Goal: Information Seeking & Learning: Learn about a topic

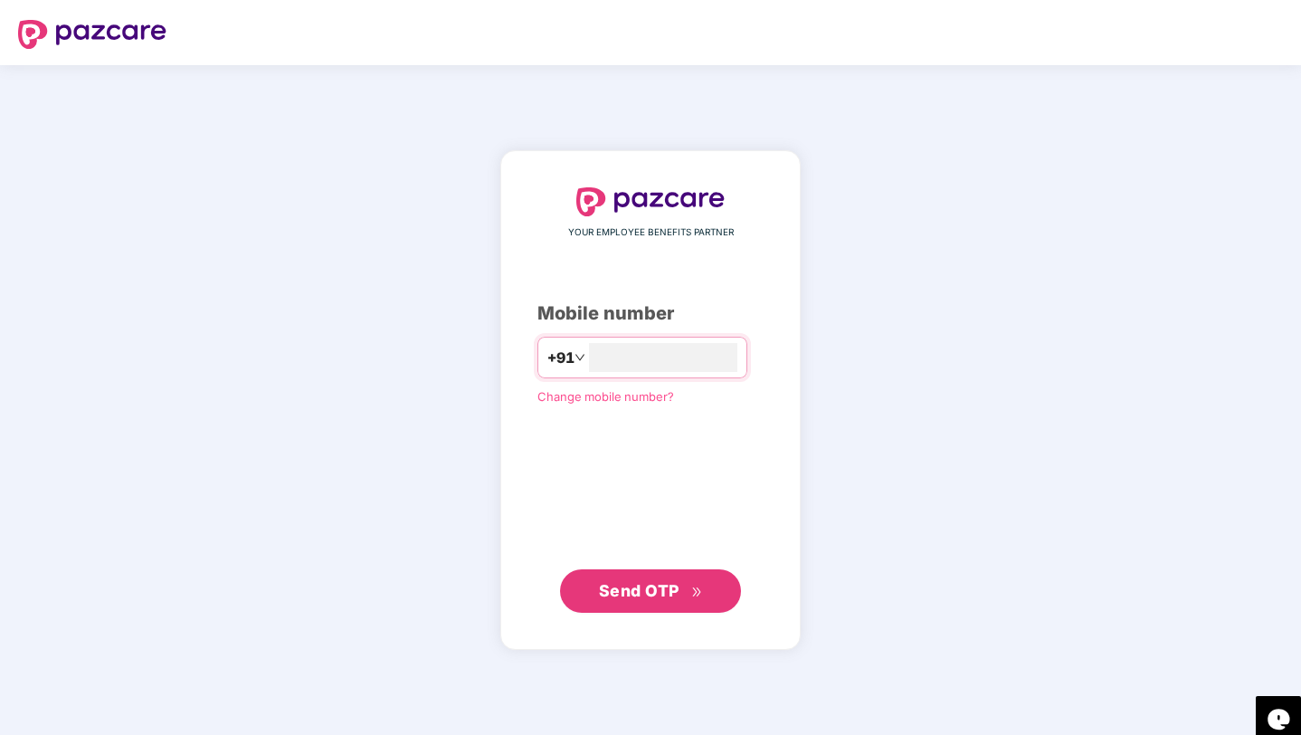
type input "**********"
click at [650, 609] on button "Send OTP" at bounding box center [650, 590] width 181 height 43
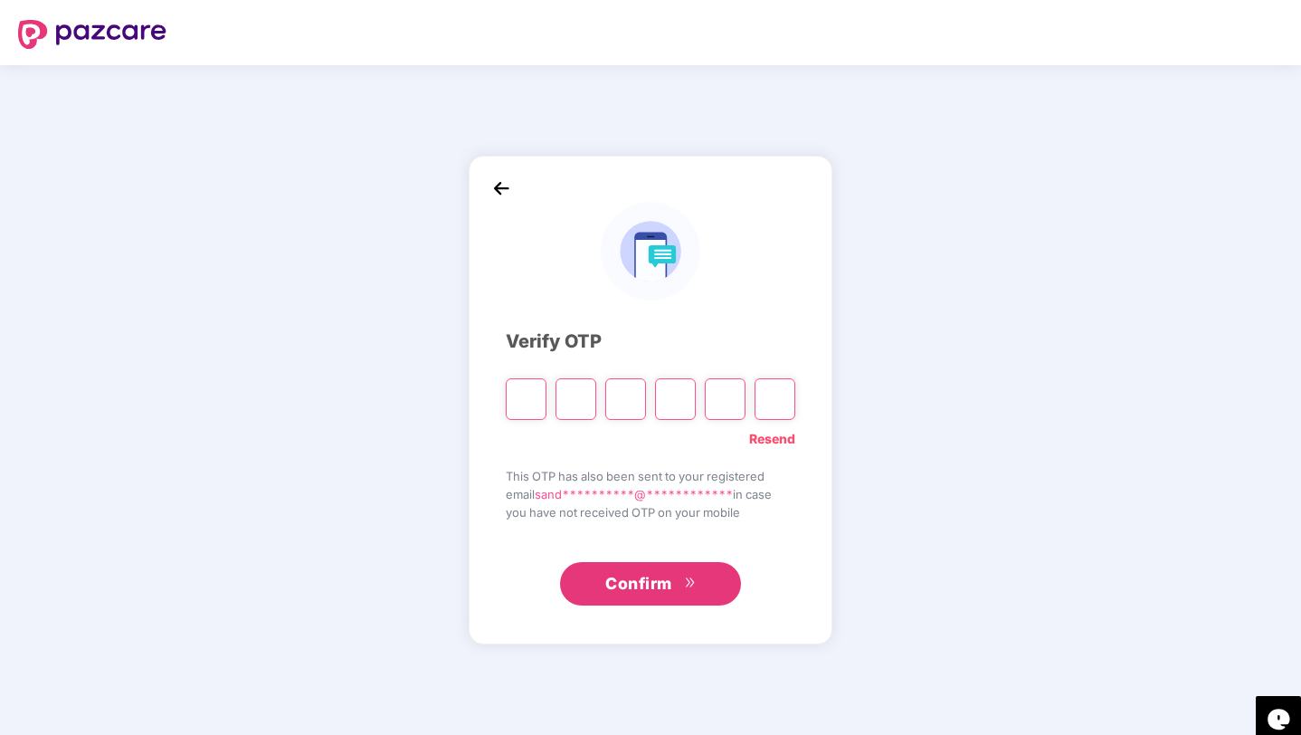
type input "*"
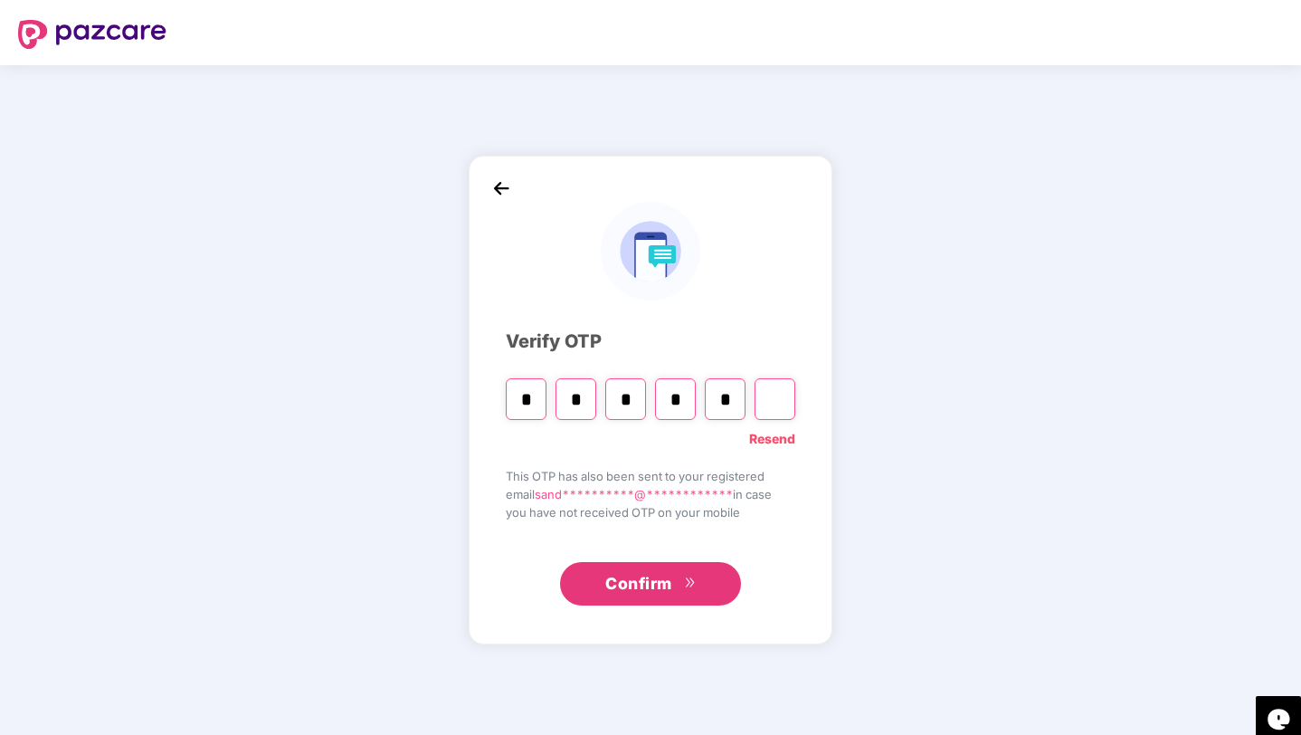
type input "*"
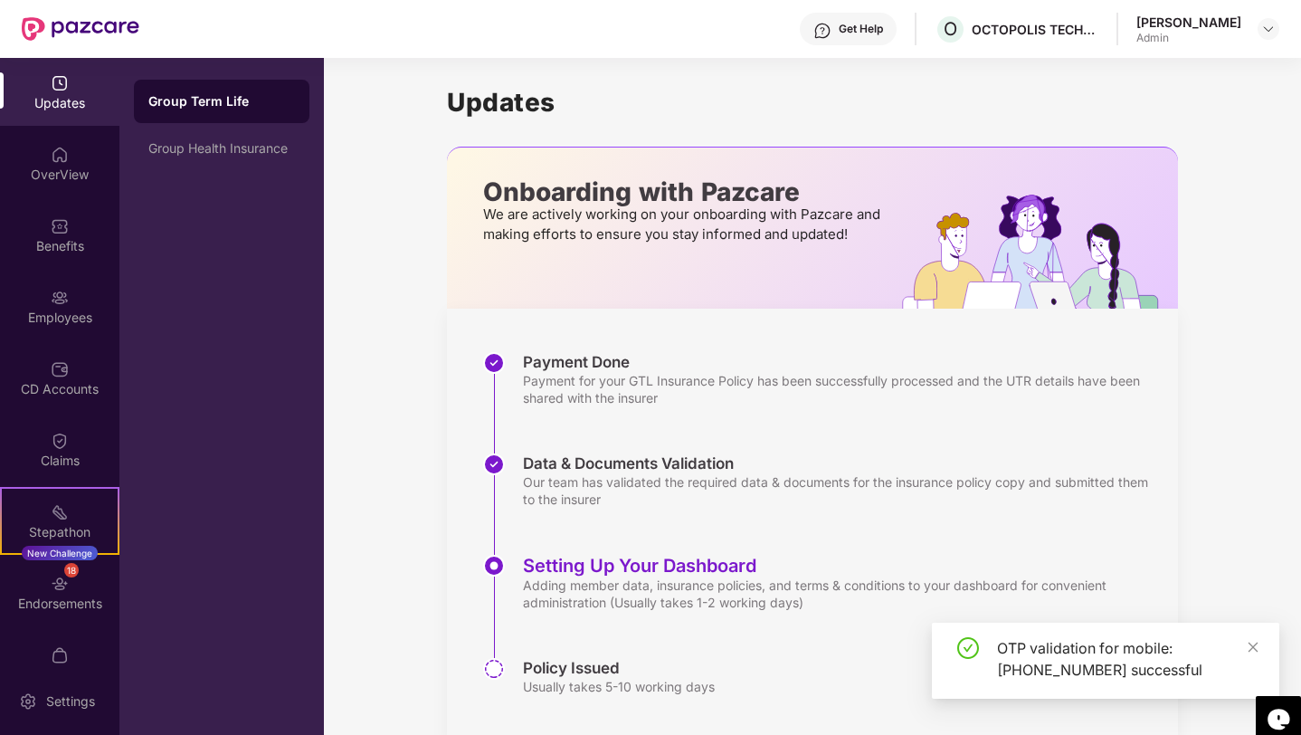
click at [1168, 33] on div "Admin" at bounding box center [1189, 38] width 105 height 14
click at [1265, 24] on img at bounding box center [1268, 29] width 14 height 14
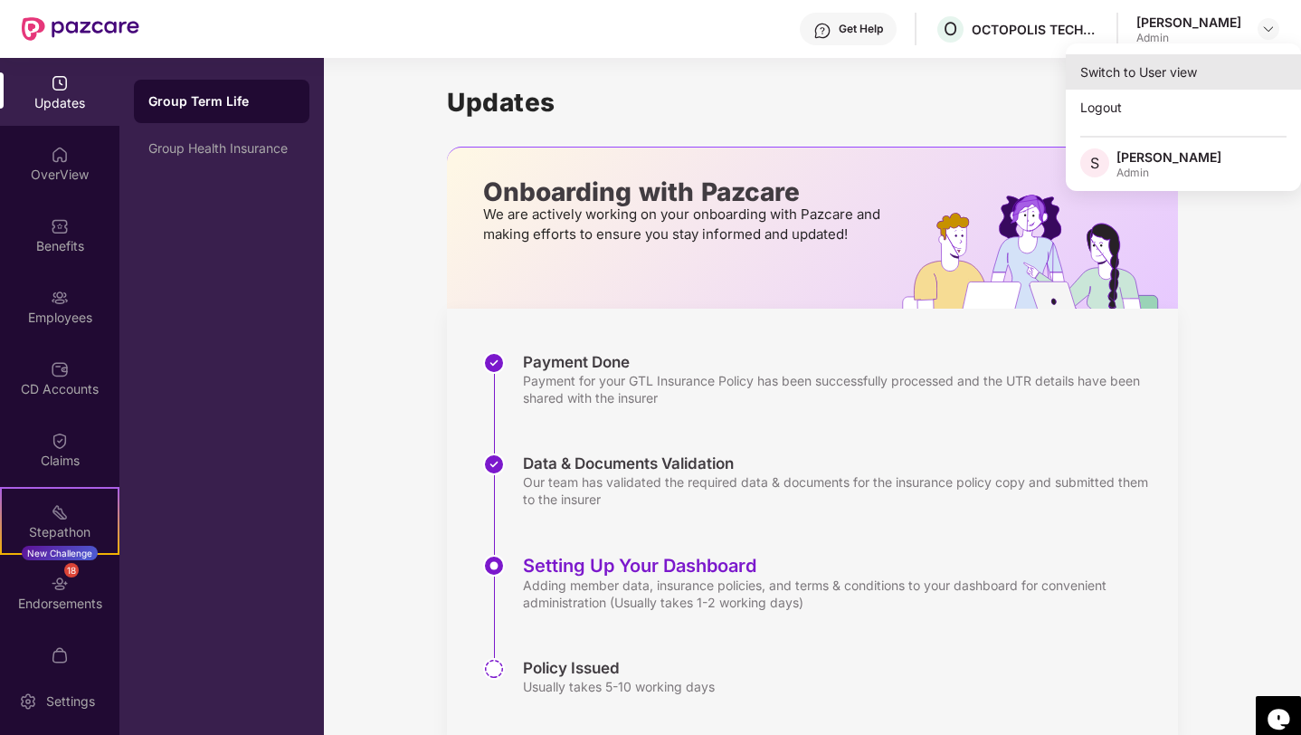
click at [1127, 79] on div "Switch to User view" at bounding box center [1183, 71] width 235 height 35
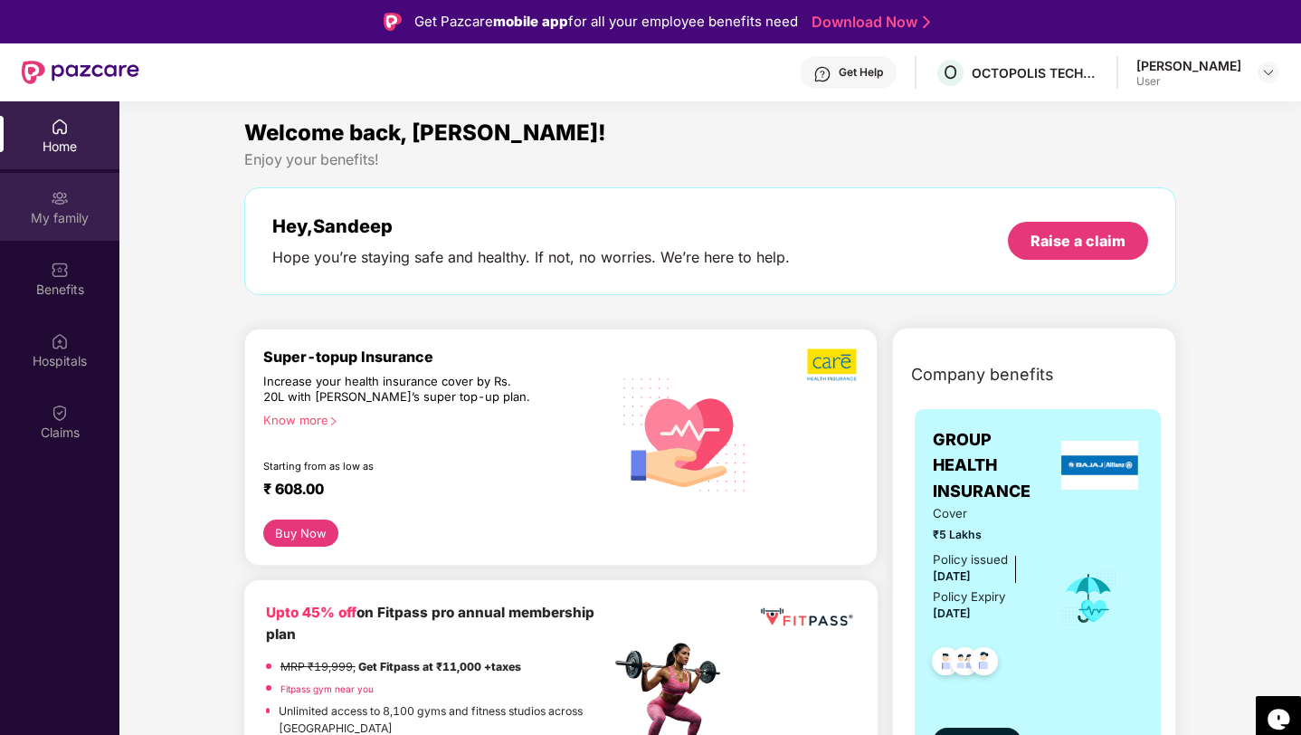
click at [64, 223] on div "My family" at bounding box center [59, 218] width 119 height 18
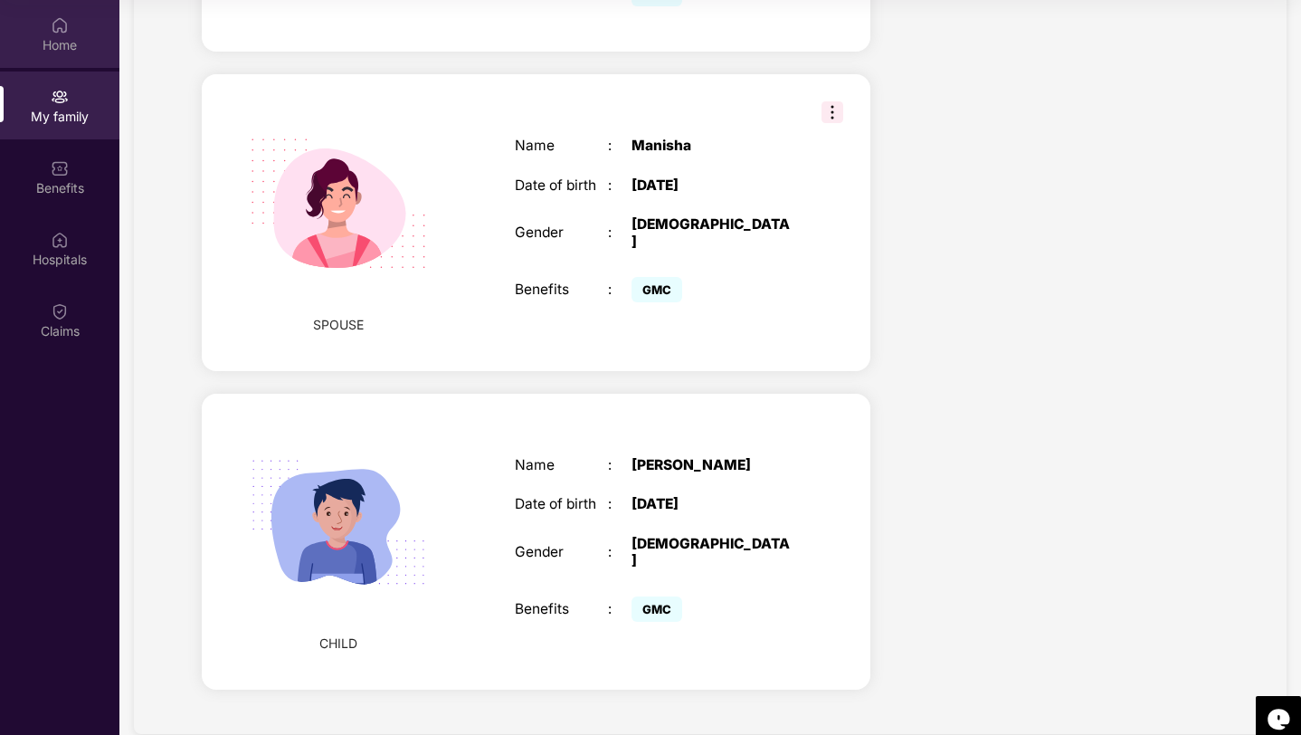
scroll to position [640, 0]
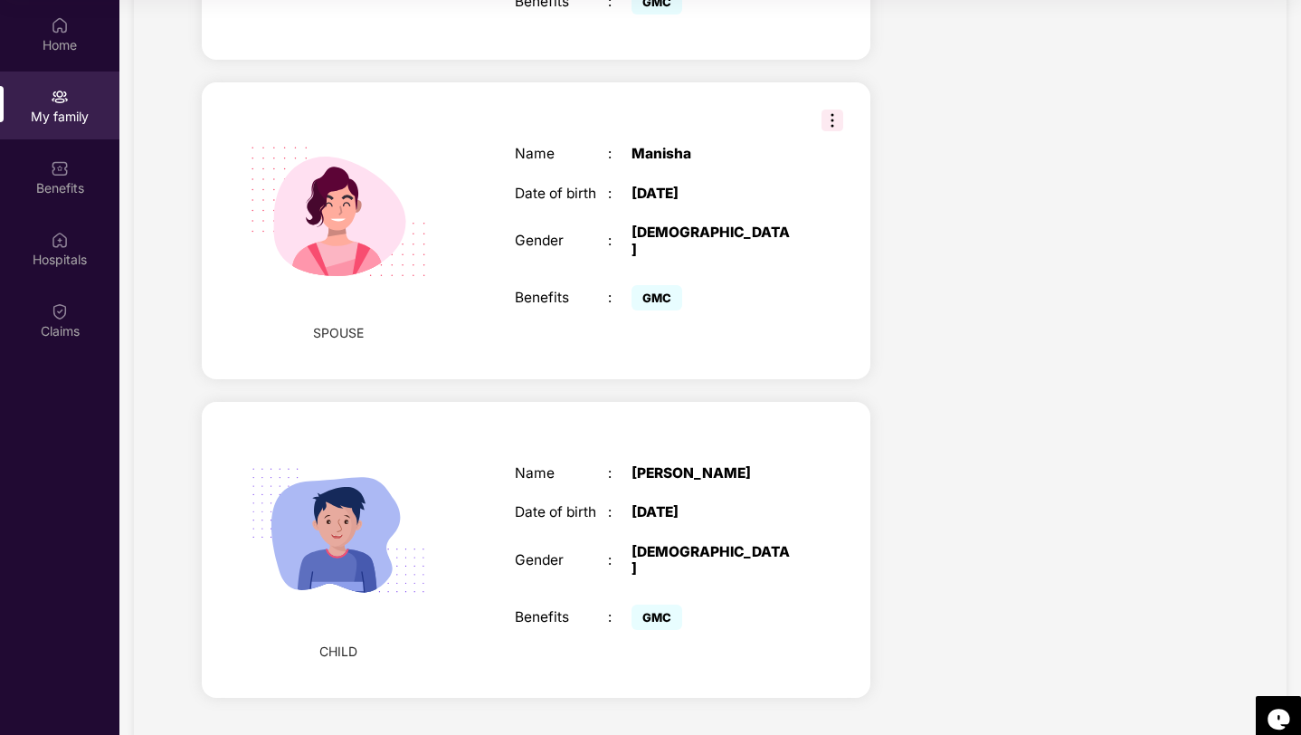
click at [831, 109] on img at bounding box center [833, 120] width 22 height 22
click at [966, 295] on div "Health Cover cover ₹5 Lakhs Policy issued [DATE] Policy Expiry [DATE] Enabled f…" at bounding box center [1059, 96] width 348 height 1247
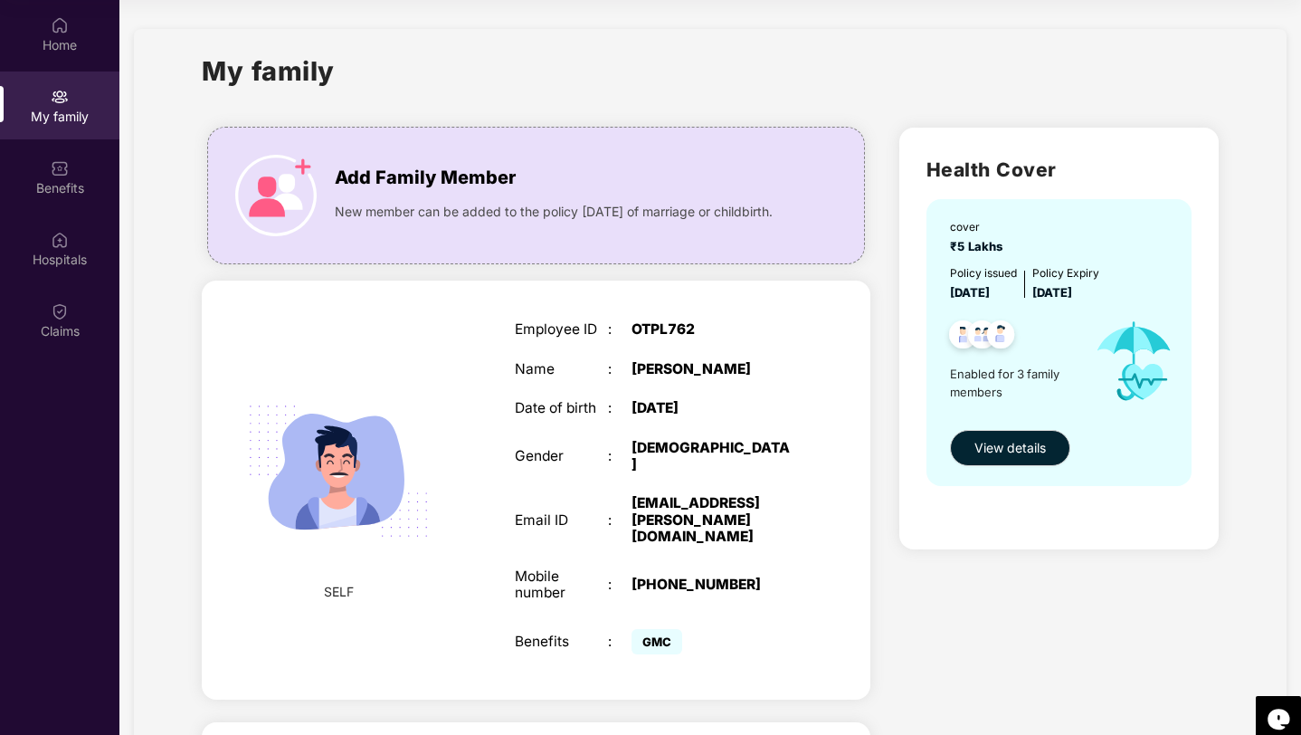
scroll to position [0, 0]
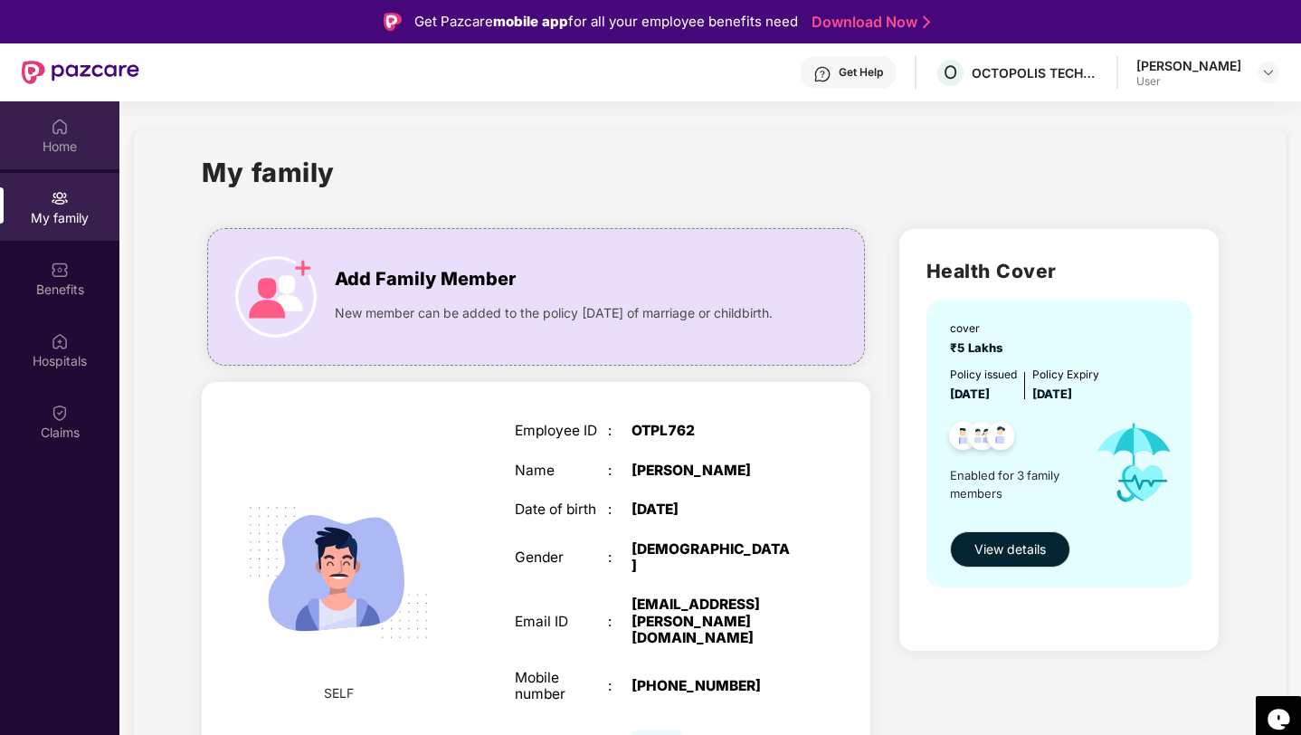
click at [48, 128] on div "Home" at bounding box center [59, 135] width 119 height 68
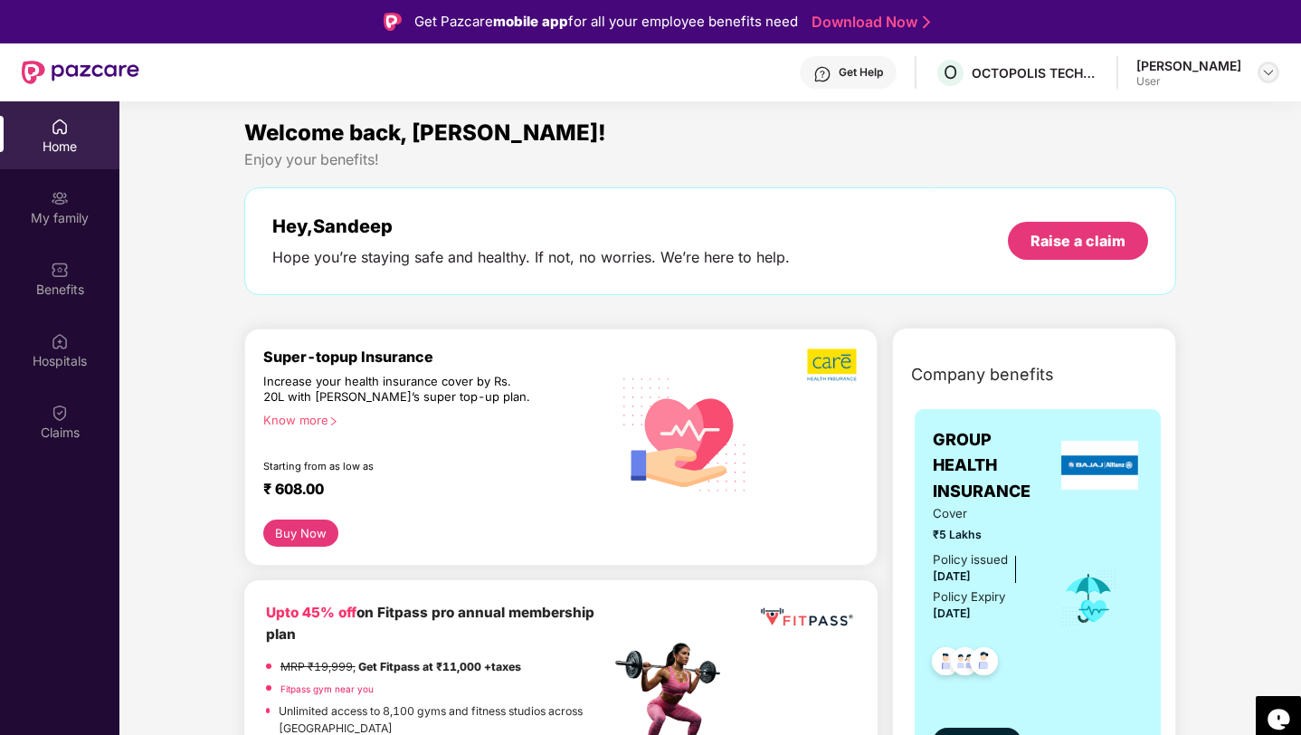
click at [1267, 69] on img at bounding box center [1268, 72] width 14 height 14
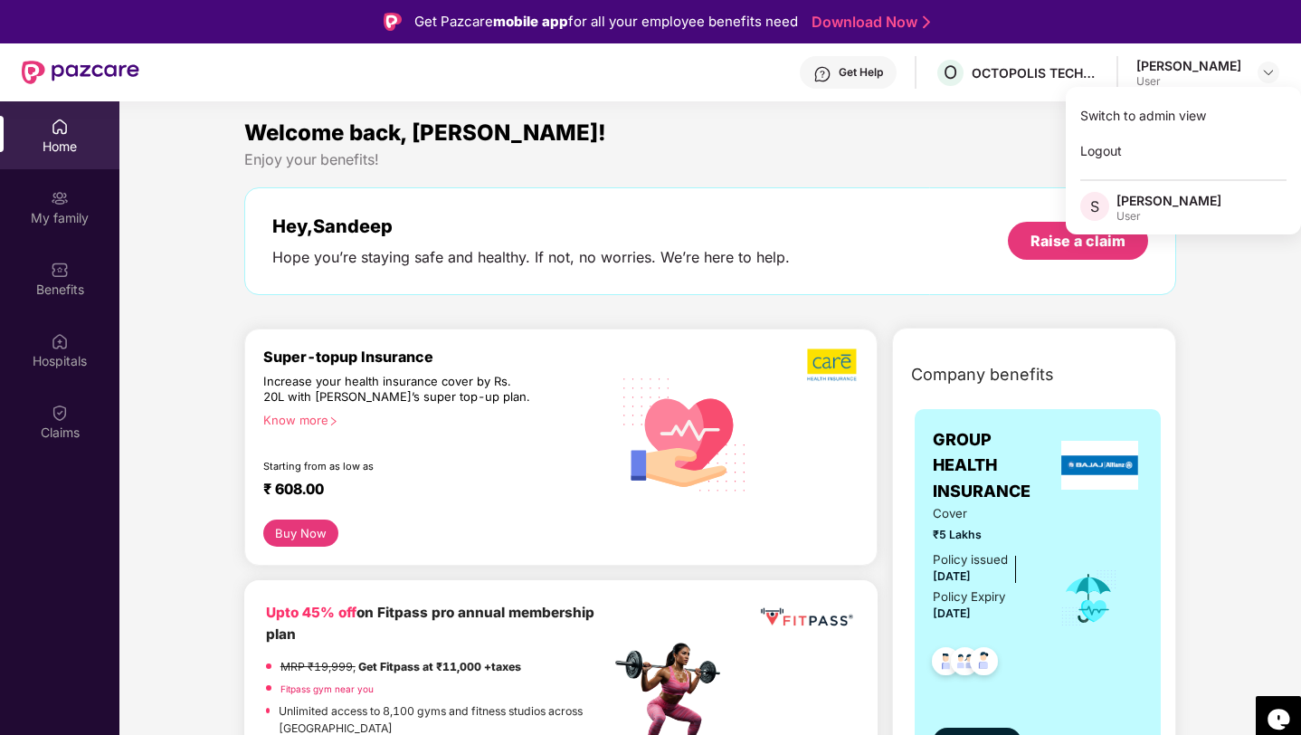
click at [863, 128] on div "Welcome back, [PERSON_NAME]!" at bounding box center [710, 133] width 933 height 34
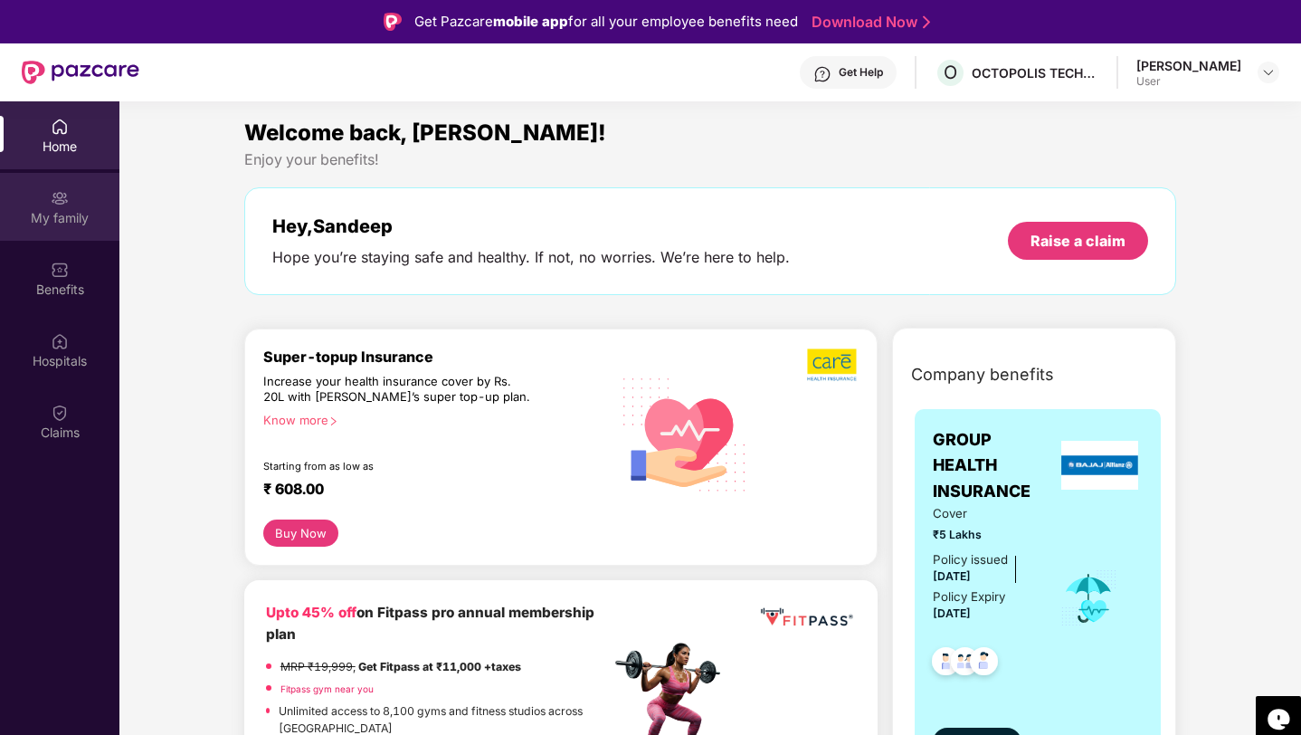
click at [30, 233] on div "My family" at bounding box center [59, 207] width 119 height 68
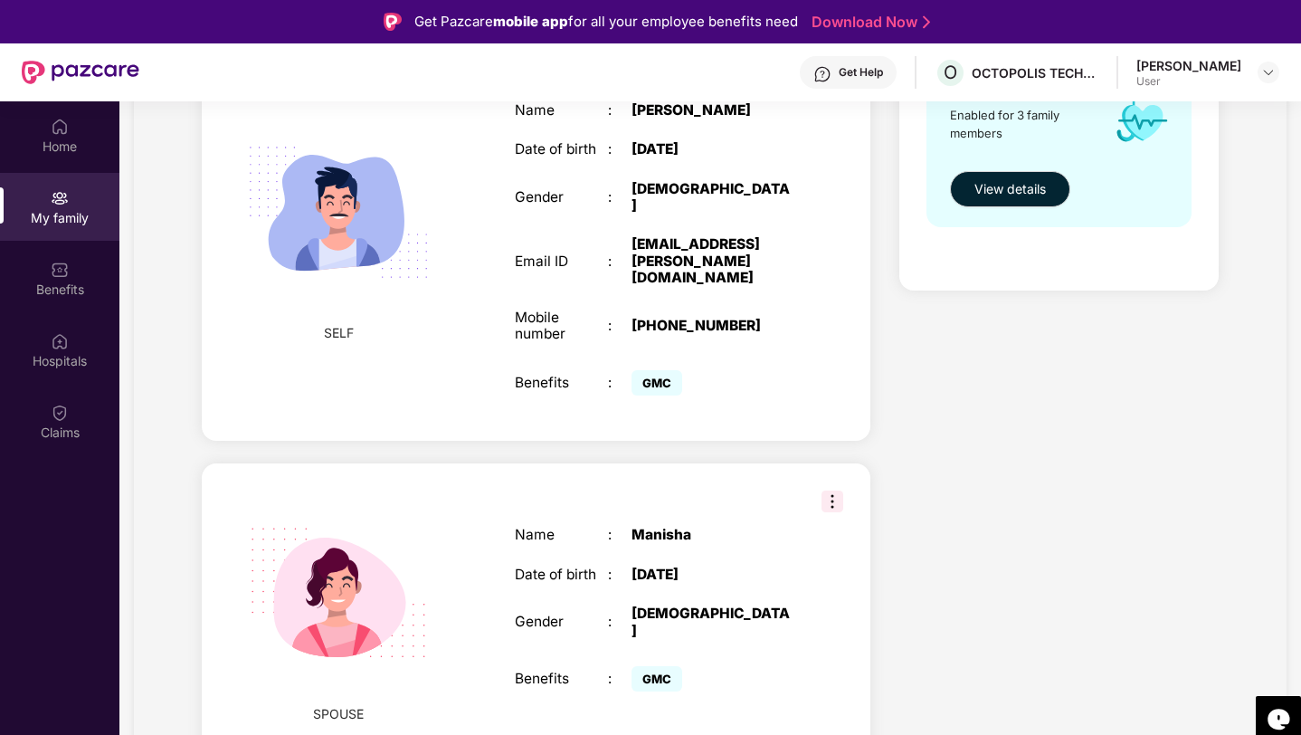
scroll to position [480, 0]
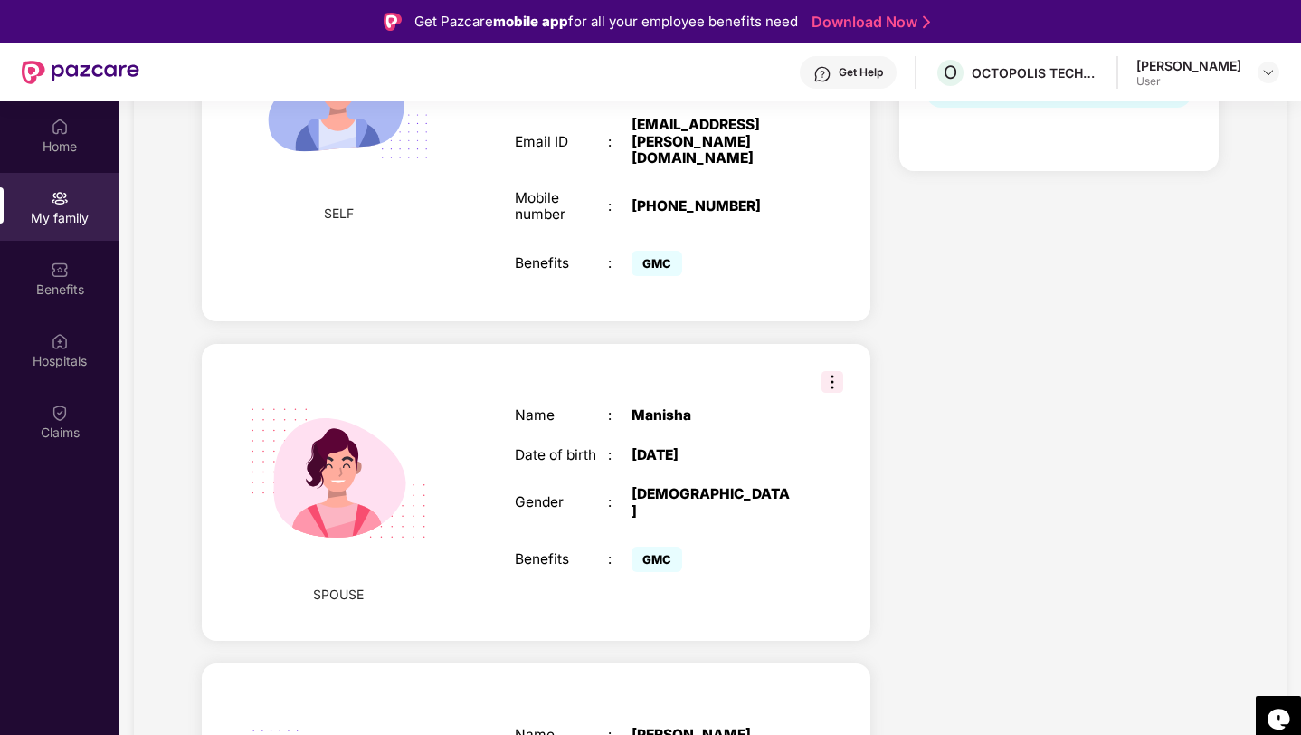
click at [554, 447] on div "Date of birth" at bounding box center [561, 455] width 93 height 16
click at [660, 461] on div "Name : [PERSON_NAME] Date of birth : [DEMOGRAPHIC_DATA] Gender : [DEMOGRAPHIC_D…" at bounding box center [655, 492] width 316 height 214
click at [749, 485] on div "Name : [PERSON_NAME] Date of birth : [DEMOGRAPHIC_DATA] Gender : [DEMOGRAPHIC_D…" at bounding box center [655, 492] width 316 height 214
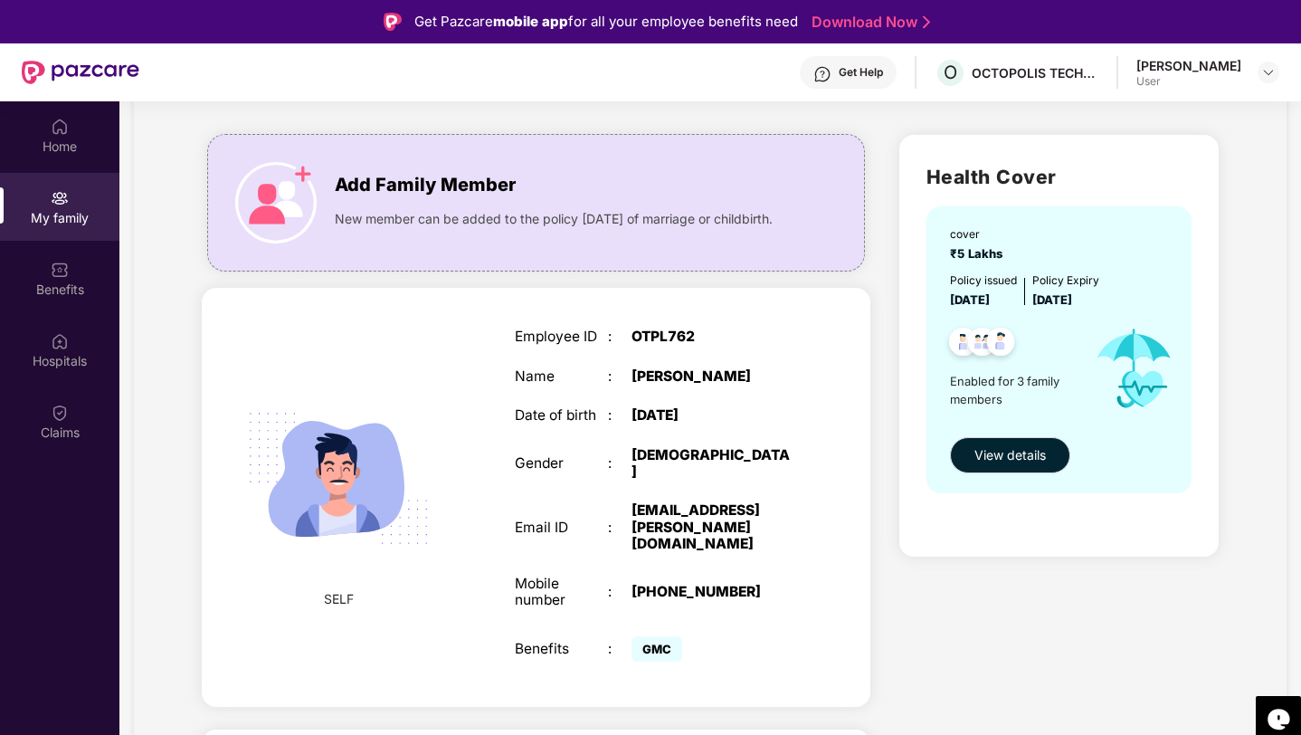
scroll to position [116, 0]
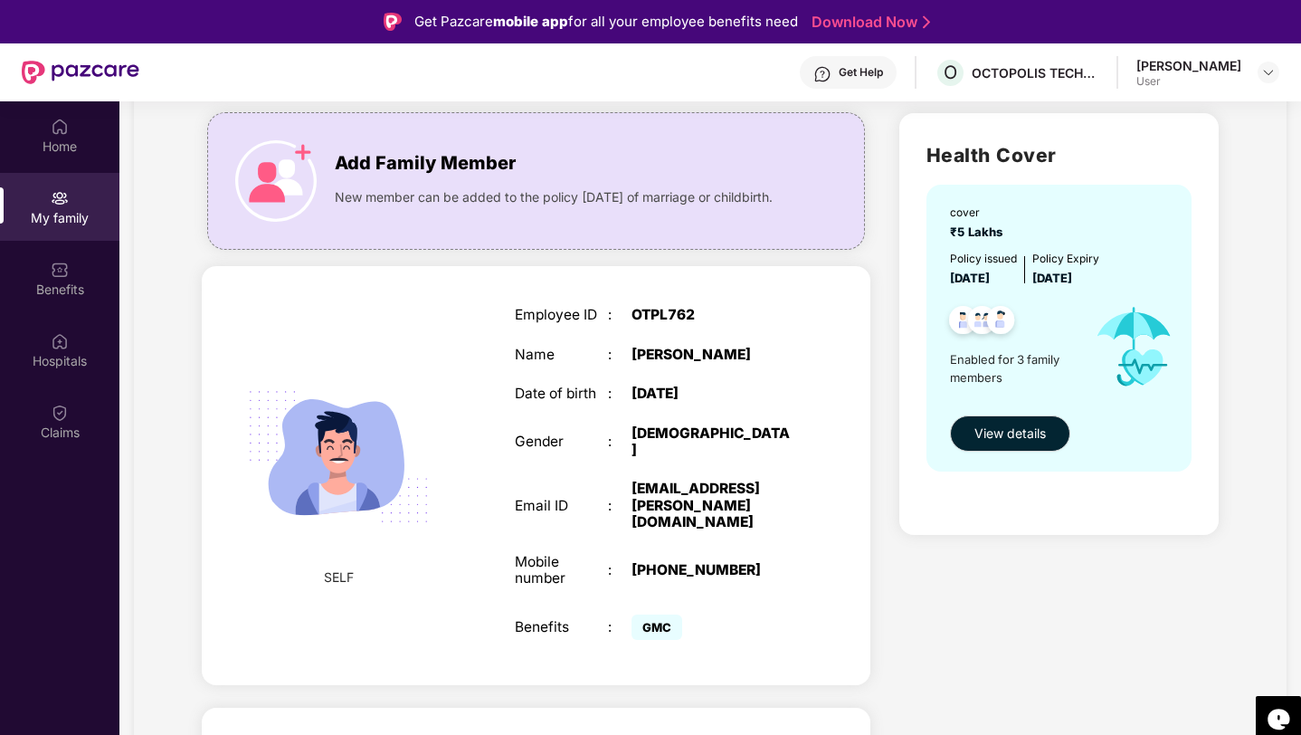
click at [442, 526] on img at bounding box center [338, 457] width 223 height 223
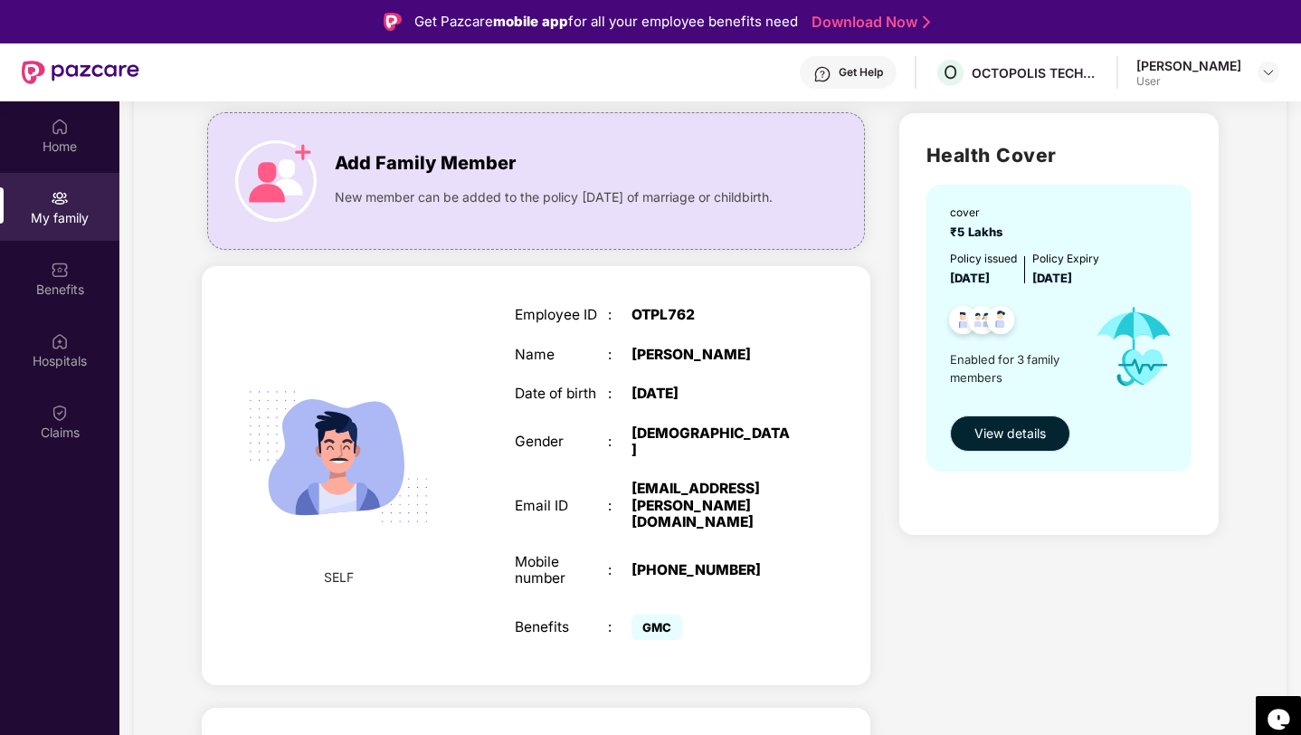
click at [1008, 438] on span "View details" at bounding box center [1010, 433] width 71 height 20
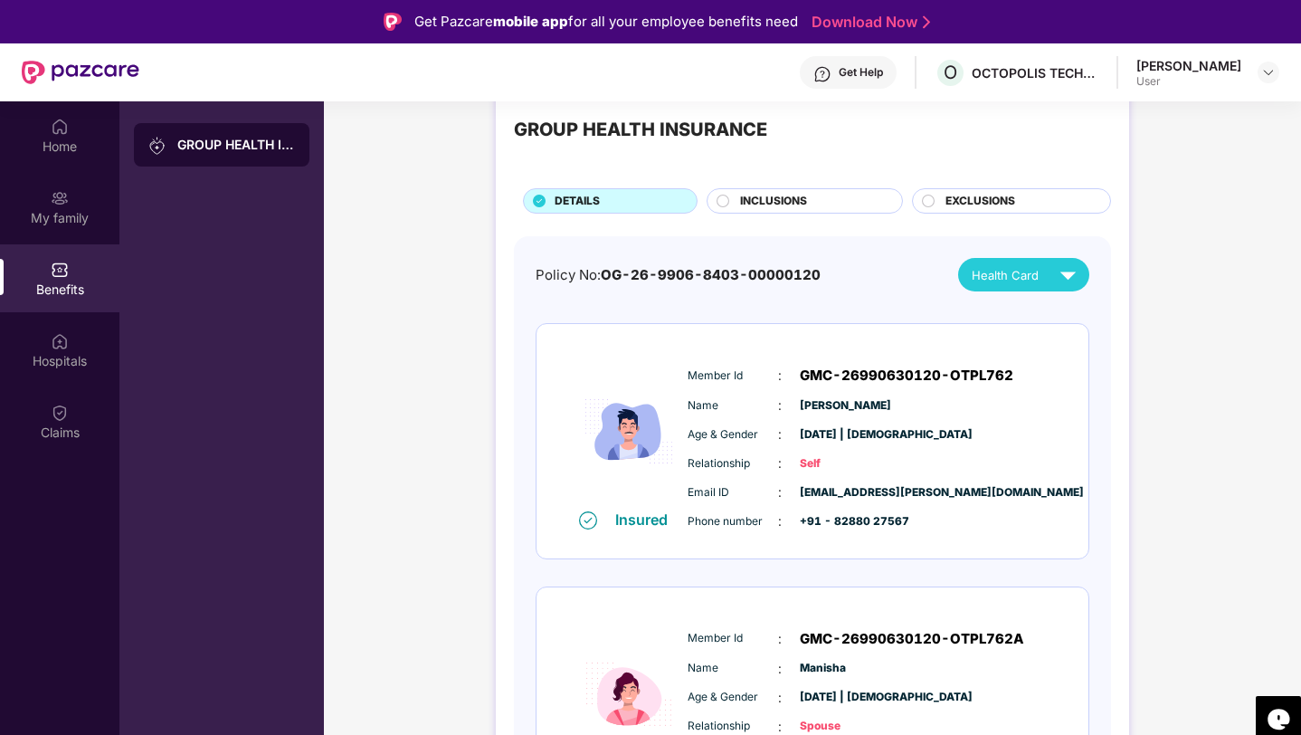
scroll to position [35, 0]
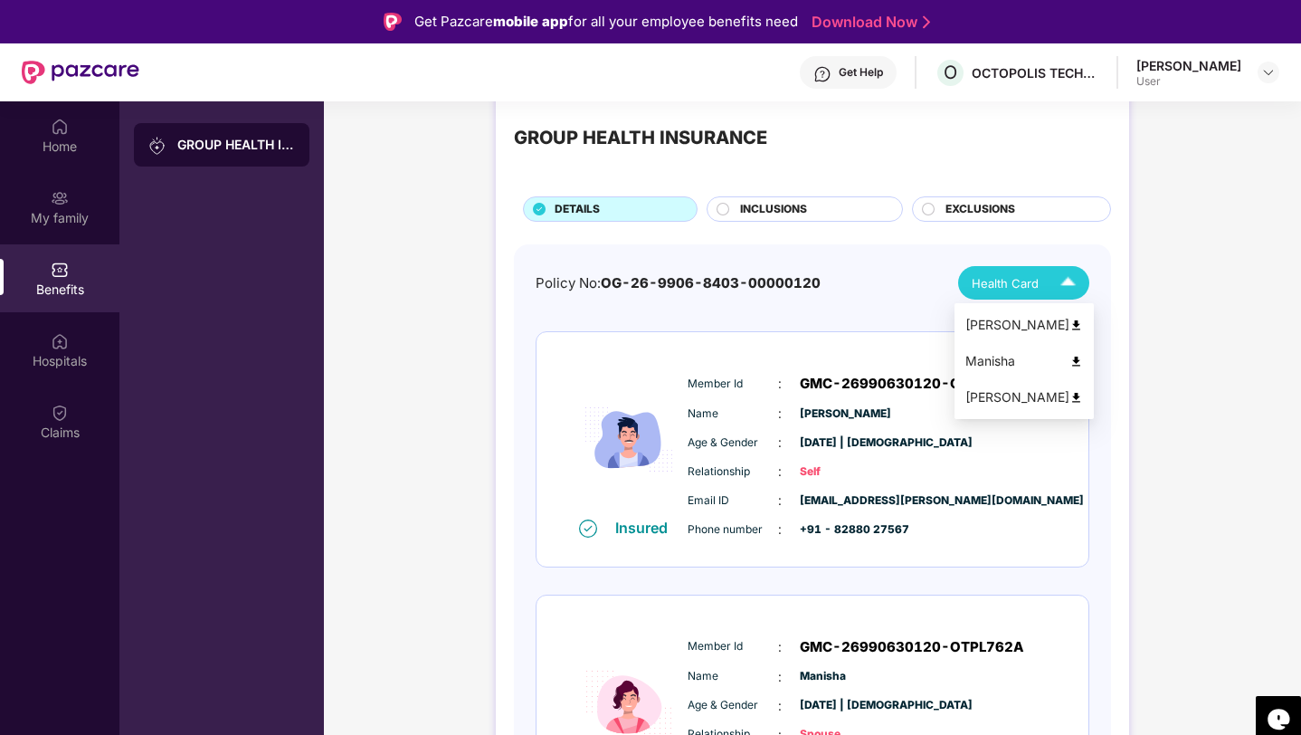
click at [1070, 362] on img at bounding box center [1077, 362] width 14 height 14
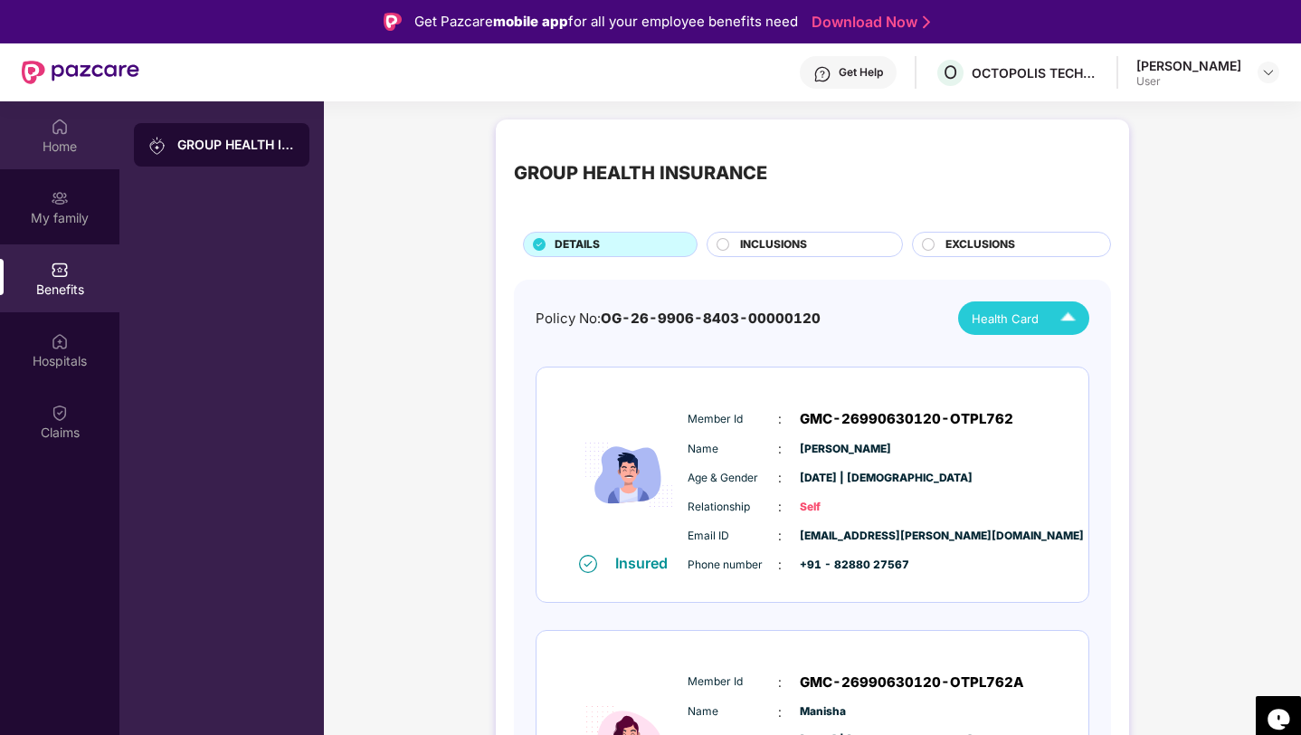
click at [54, 125] on img at bounding box center [60, 127] width 18 height 18
